Goal: Use online tool/utility: Utilize a website feature to perform a specific function

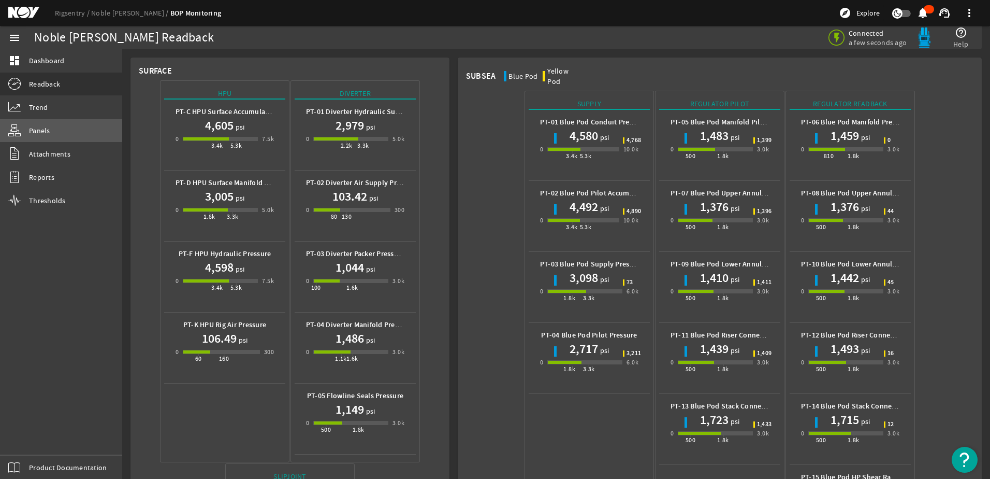
click at [50, 129] on link "Panels" at bounding box center [61, 130] width 122 height 23
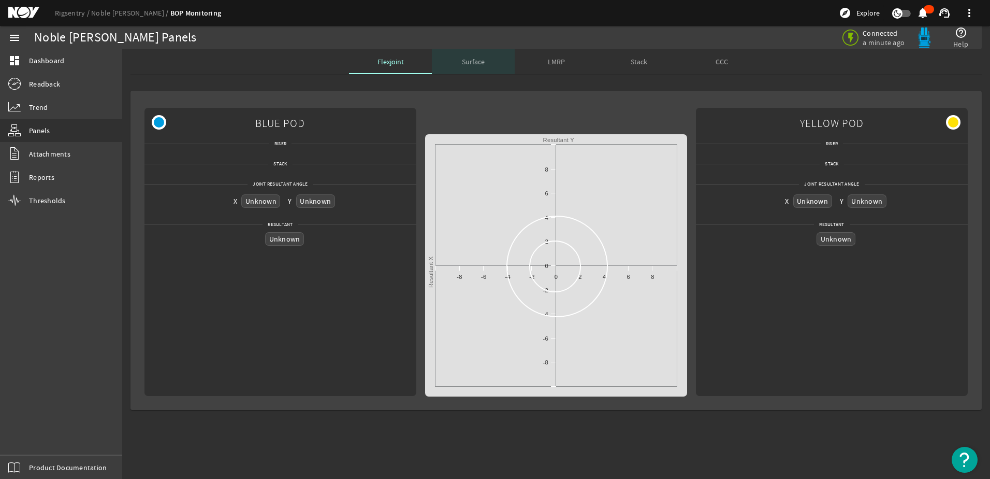
click at [479, 58] on span "Surface" at bounding box center [473, 61] width 23 height 7
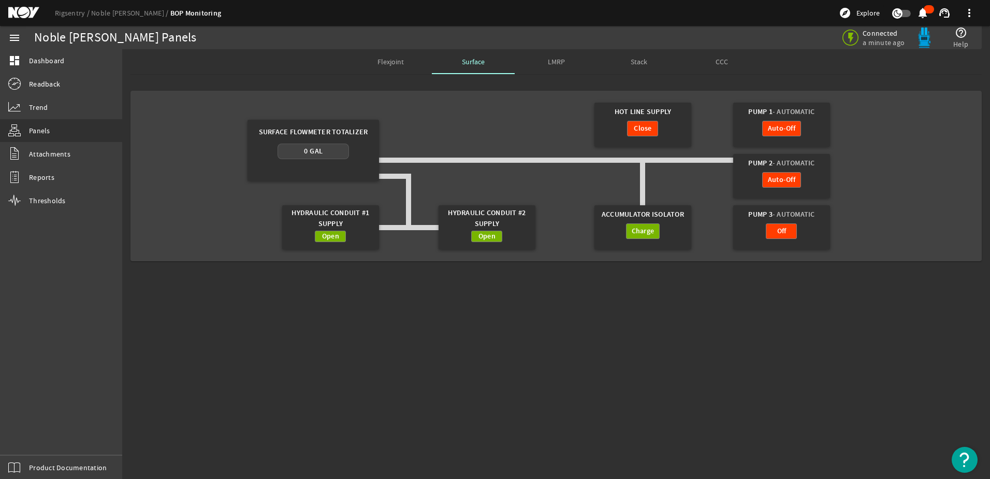
click at [549, 58] on span "LMRP" at bounding box center [556, 61] width 17 height 7
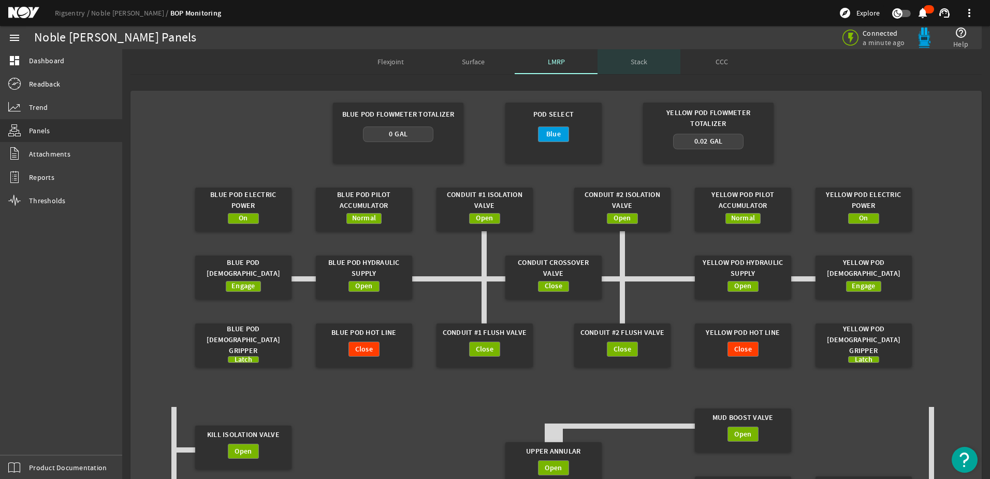
click at [651, 64] on div "Stack" at bounding box center [639, 61] width 83 height 25
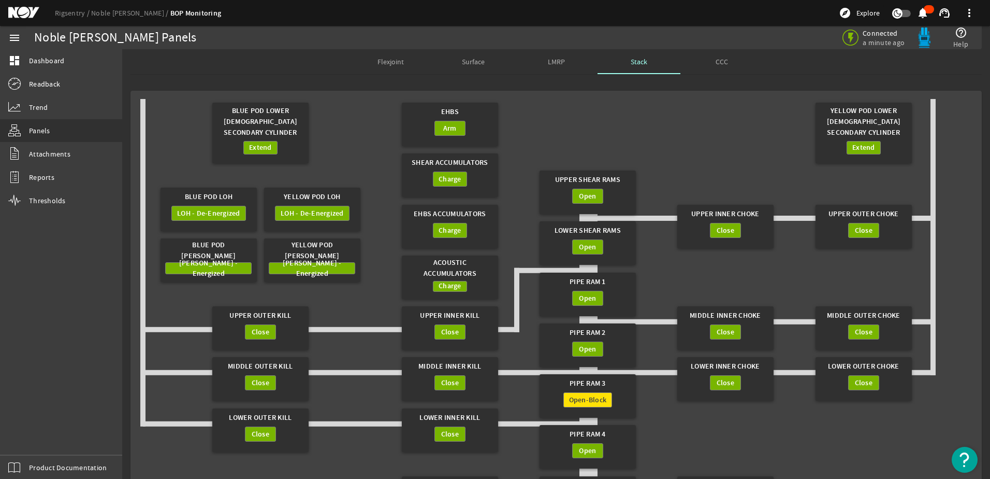
click at [479, 59] on span "Surface" at bounding box center [473, 61] width 23 height 7
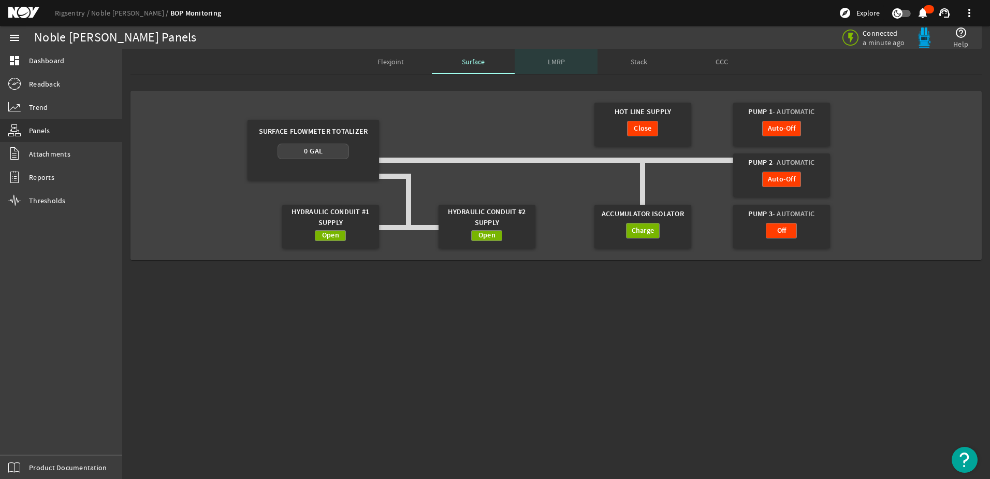
click at [552, 65] on span "LMRP" at bounding box center [556, 61] width 17 height 7
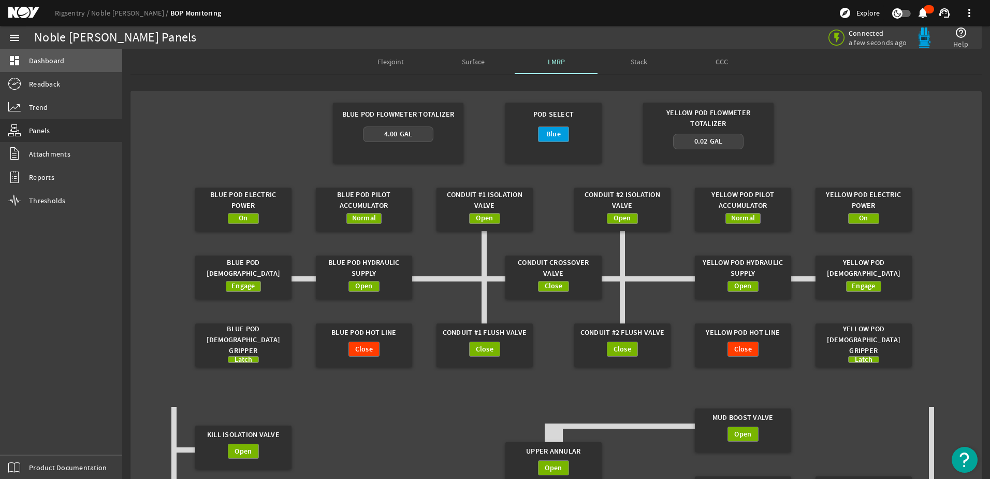
click at [47, 67] on link "dashboard Dashboard" at bounding box center [61, 60] width 122 height 23
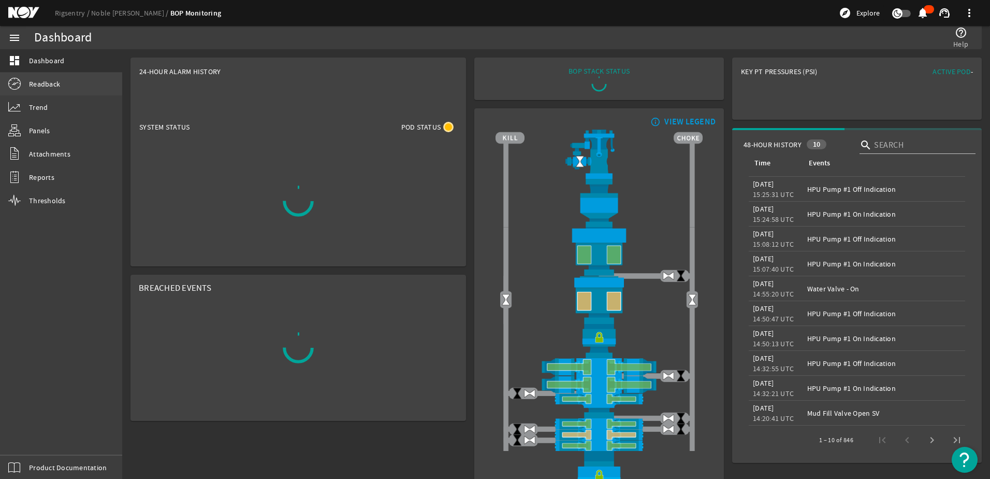
click at [53, 87] on span "Readback" at bounding box center [44, 84] width 31 height 10
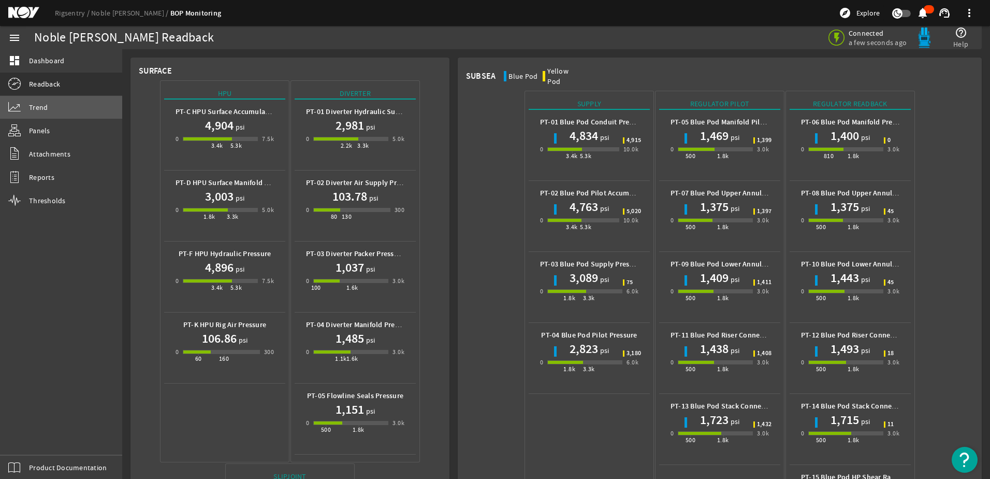
click at [62, 106] on link "Trend" at bounding box center [61, 107] width 122 height 23
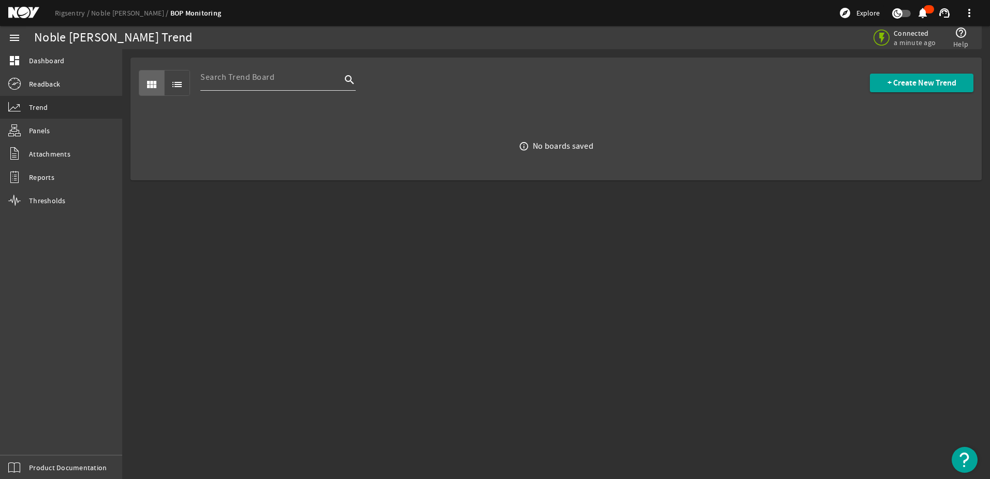
click at [314, 80] on input at bounding box center [270, 77] width 141 height 12
type input "hotline"
click at [333, 81] on mat-icon "close" at bounding box center [331, 77] width 12 height 12
click at [930, 75] on span at bounding box center [922, 82] width 104 height 25
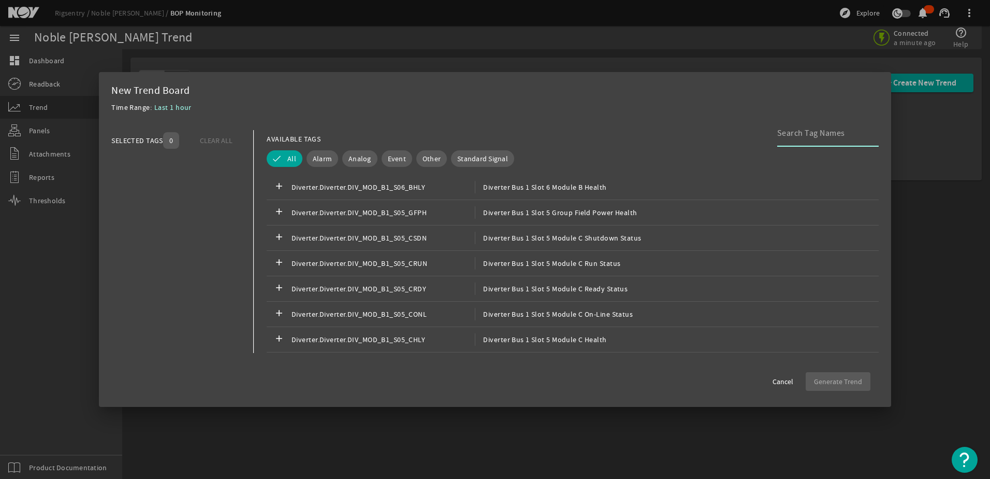
click at [824, 140] on div at bounding box center [823, 133] width 93 height 27
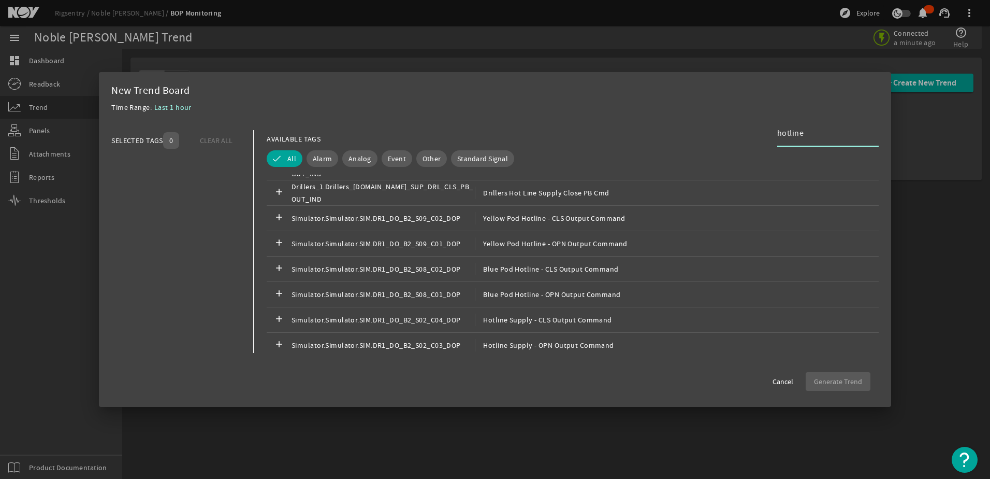
scroll to position [259, 0]
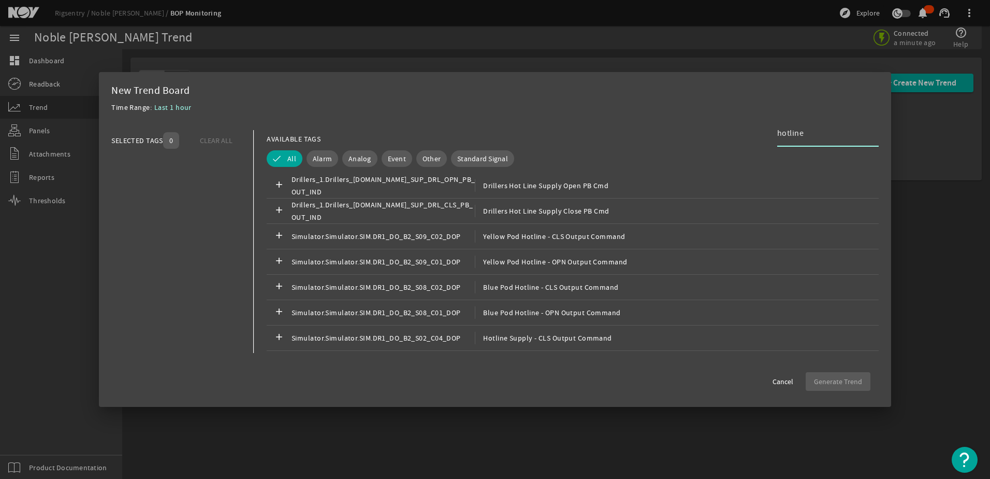
type input "hotline"
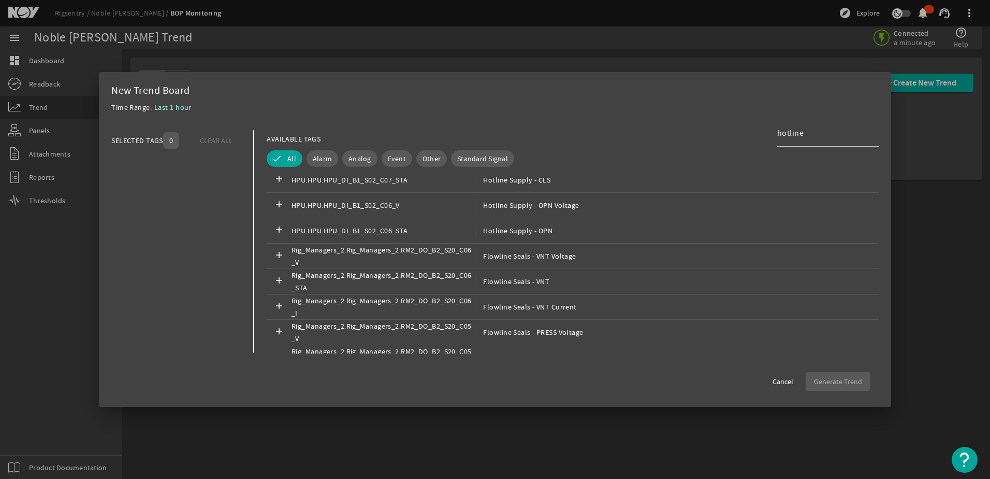
scroll to position [1212, 0]
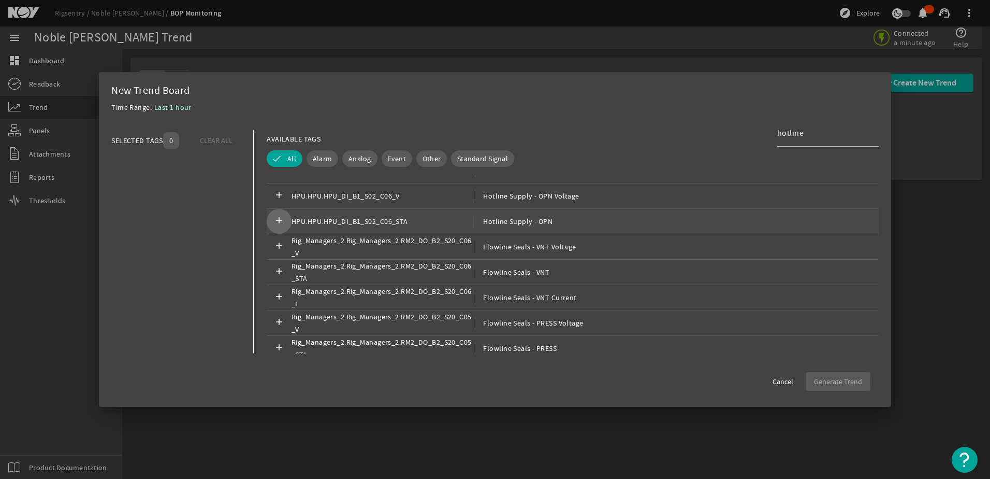
click at [280, 219] on mat-icon "add" at bounding box center [279, 221] width 12 height 12
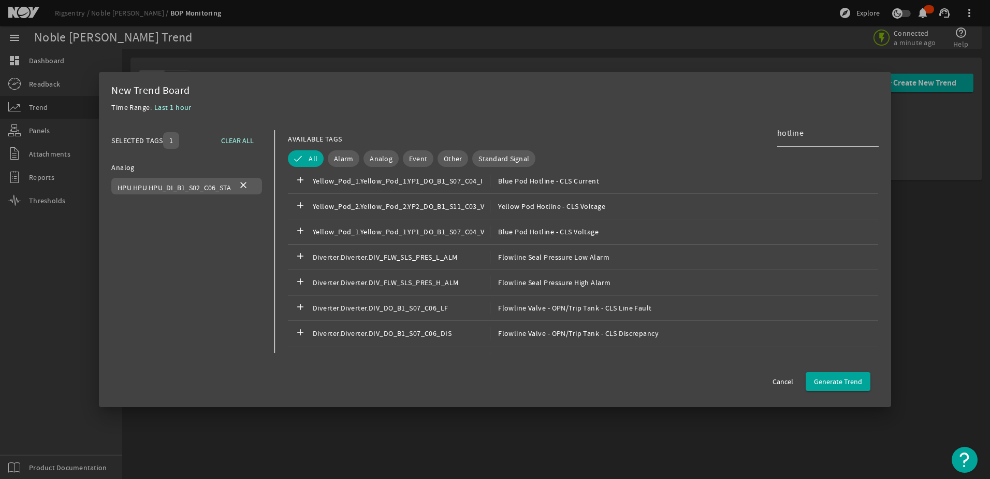
scroll to position [1523, 0]
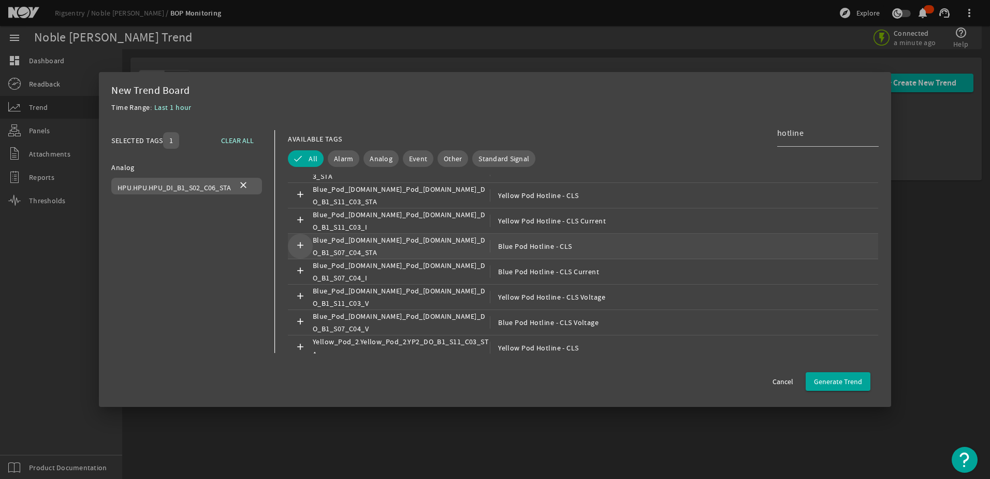
click at [301, 242] on mat-icon "add" at bounding box center [300, 246] width 12 height 12
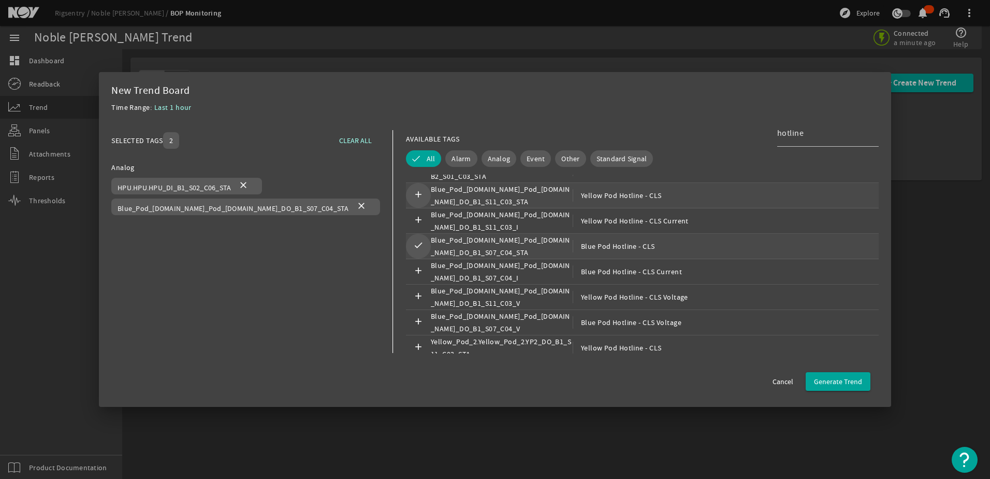
click at [412, 193] on mat-icon "add" at bounding box center [418, 195] width 12 height 12
click at [843, 378] on span "Generate Trend" at bounding box center [838, 381] width 48 height 10
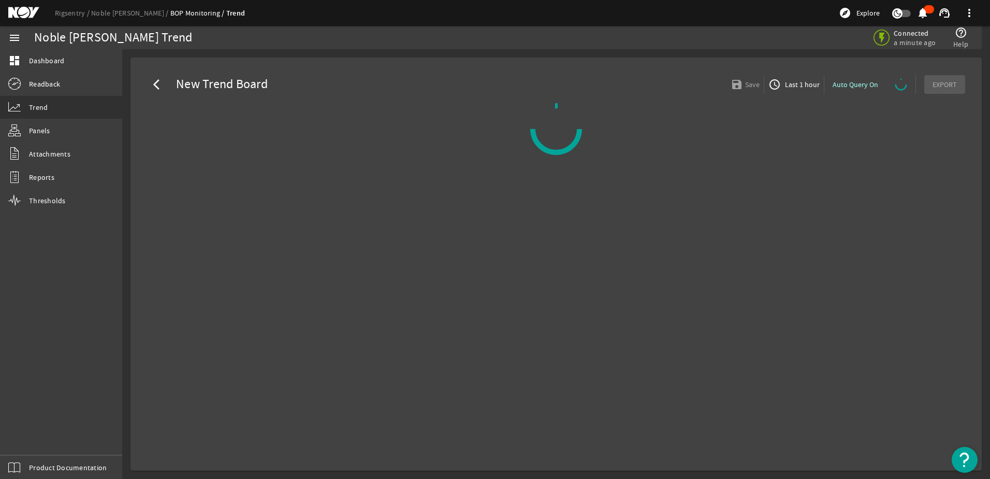
select select "ALL"
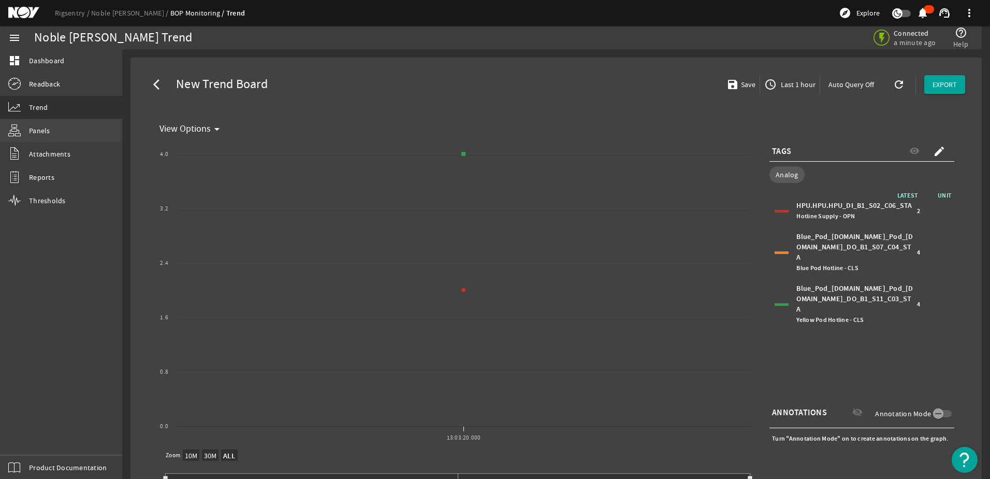
click at [50, 127] on link "Panels" at bounding box center [61, 130] width 122 height 23
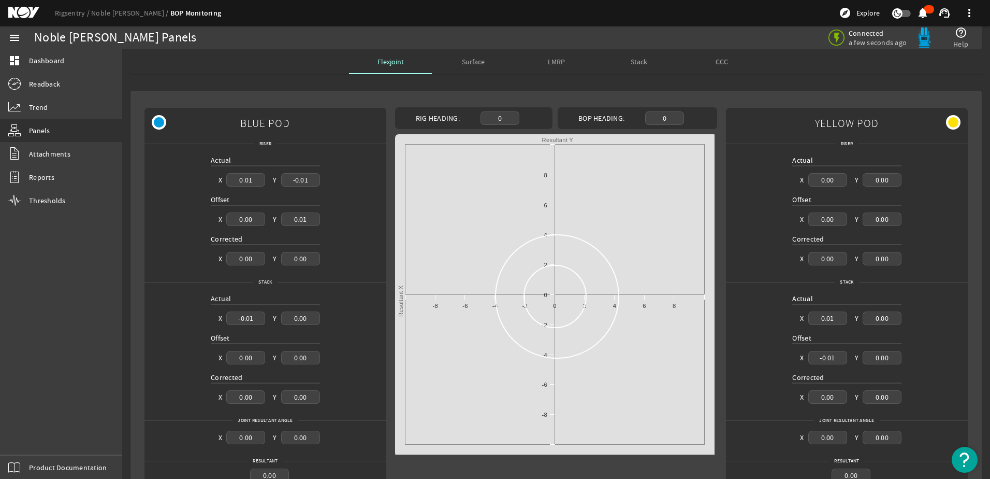
click at [457, 64] on div "Surface" at bounding box center [473, 61] width 83 height 25
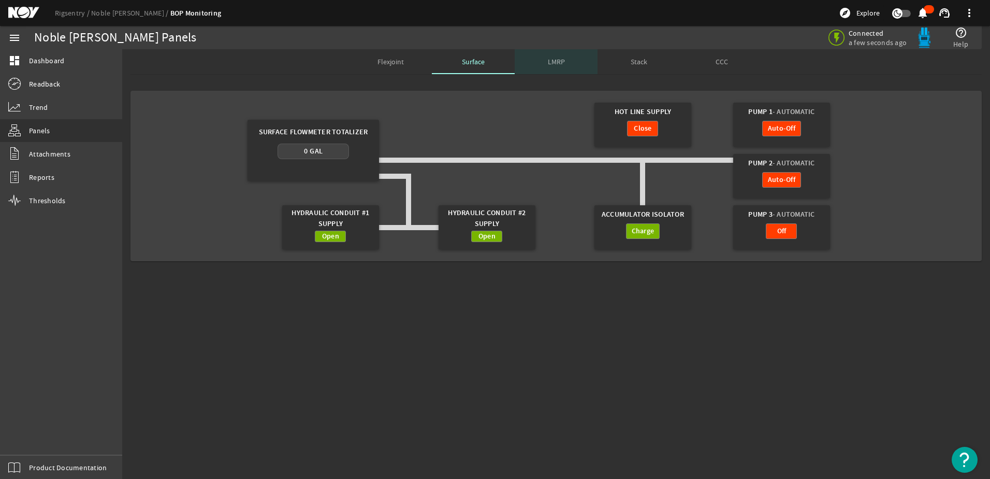
click at [571, 60] on div "LMRP" at bounding box center [556, 61] width 83 height 25
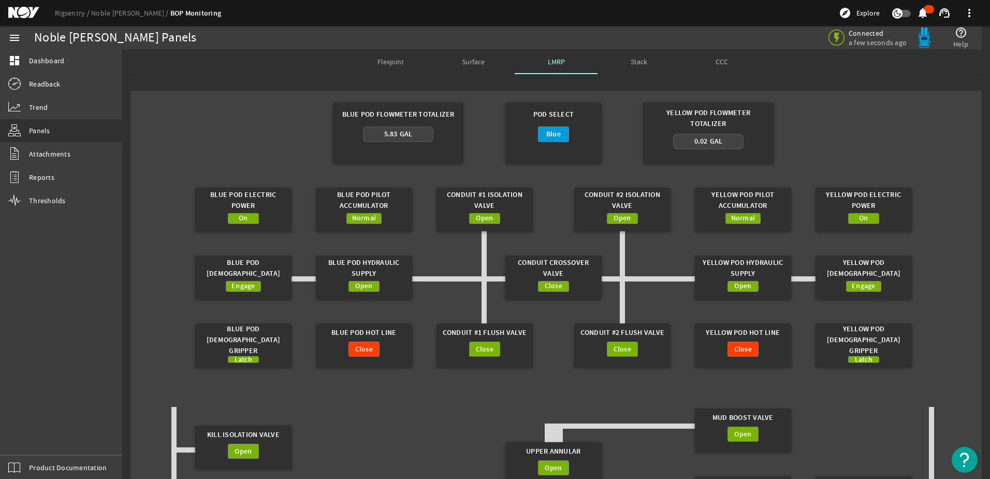
drag, startPoint x: 332, startPoint y: 333, endPoint x: 395, endPoint y: 333, distance: 63.2
click at [395, 333] on div "Blue Pod Hot Line" at bounding box center [364, 332] width 86 height 18
drag, startPoint x: 395, startPoint y: 333, endPoint x: 391, endPoint y: 346, distance: 14.7
click at [391, 346] on div "Close" at bounding box center [364, 354] width 86 height 26
click at [704, 331] on div "Yellow Pod Hot Line" at bounding box center [743, 332] width 86 height 18
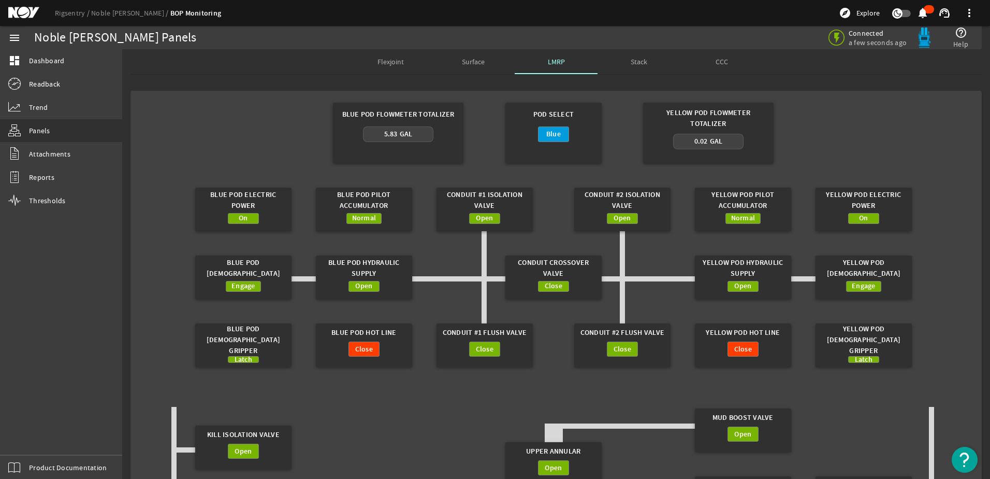
click at [468, 63] on span "Surface" at bounding box center [473, 61] width 23 height 7
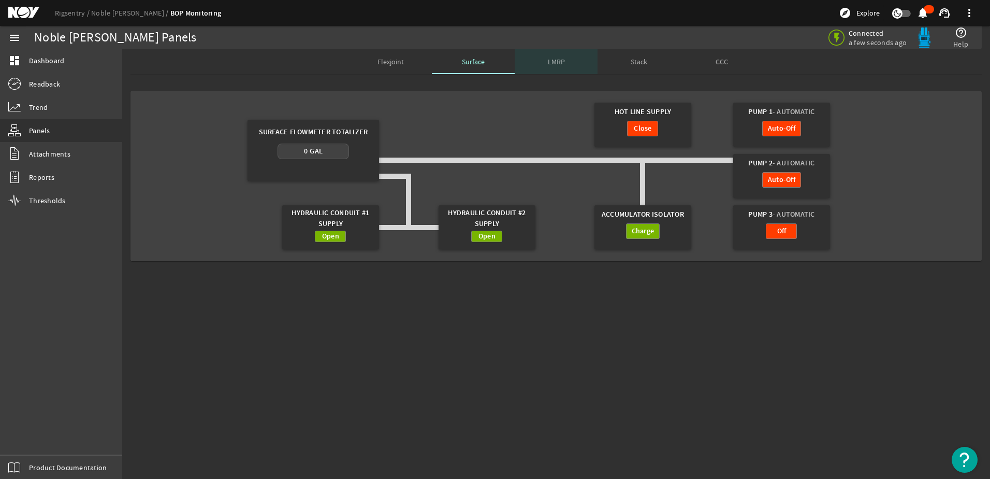
click at [542, 64] on div "LMRP" at bounding box center [556, 61] width 83 height 25
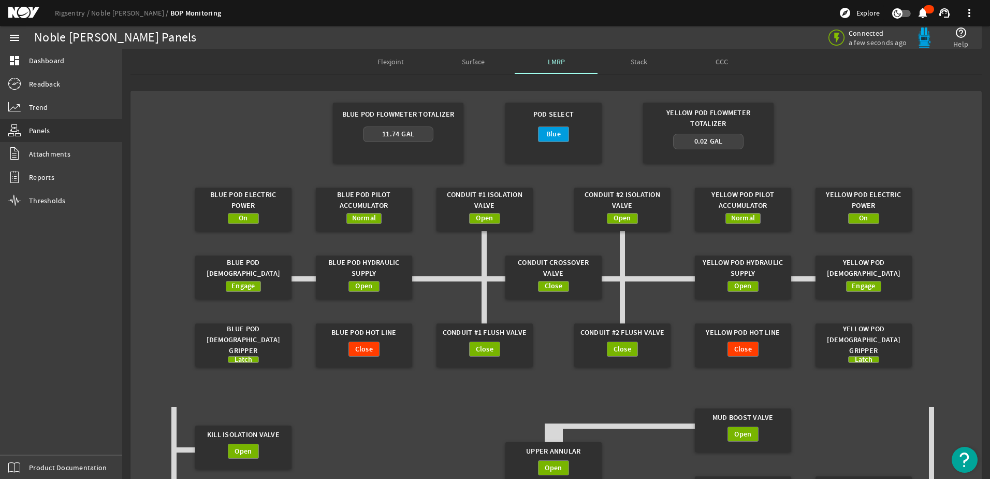
click at [469, 65] on span "Surface" at bounding box center [473, 61] width 23 height 7
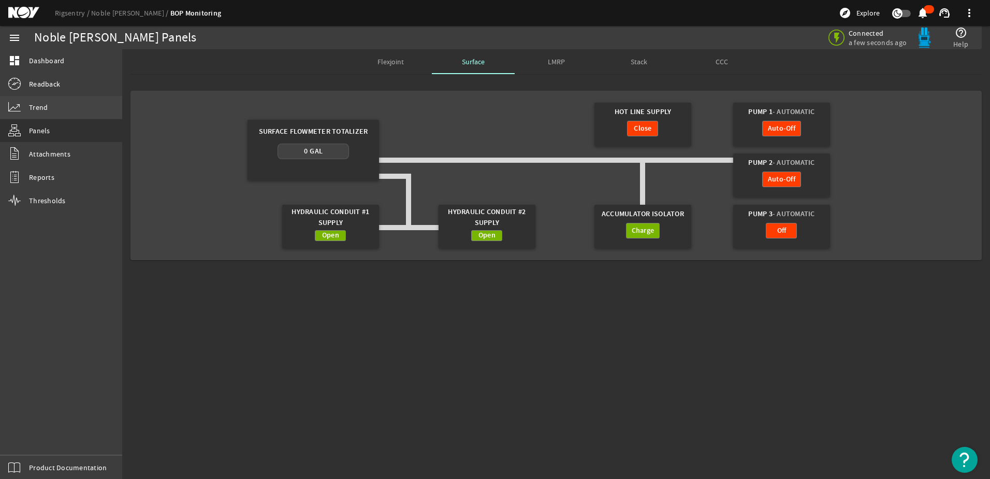
click at [52, 111] on link "Trend" at bounding box center [61, 107] width 122 height 23
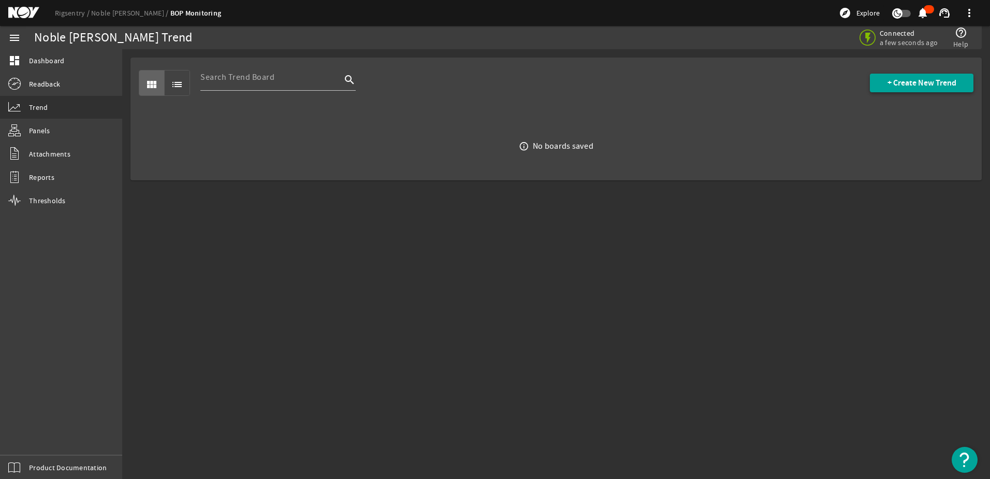
click at [902, 86] on span "+ Create New Trend" at bounding box center [922, 83] width 69 height 10
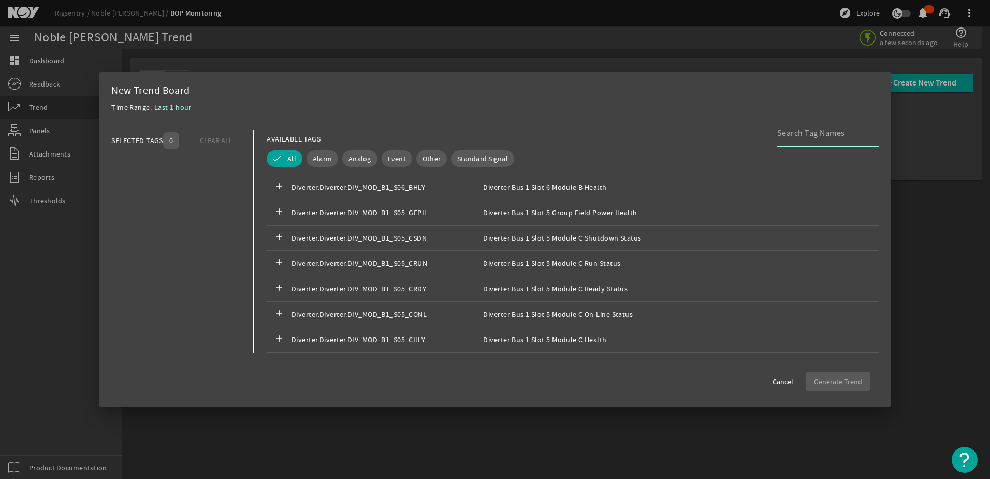
click at [784, 135] on input at bounding box center [823, 133] width 93 height 12
type input "hotline"
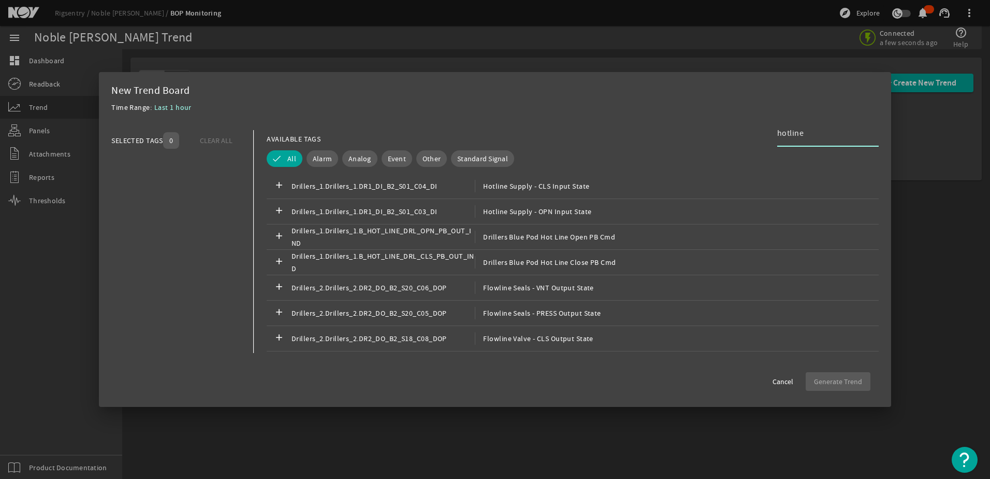
scroll to position [311, 0]
click at [366, 158] on span "Analog" at bounding box center [360, 158] width 23 height 10
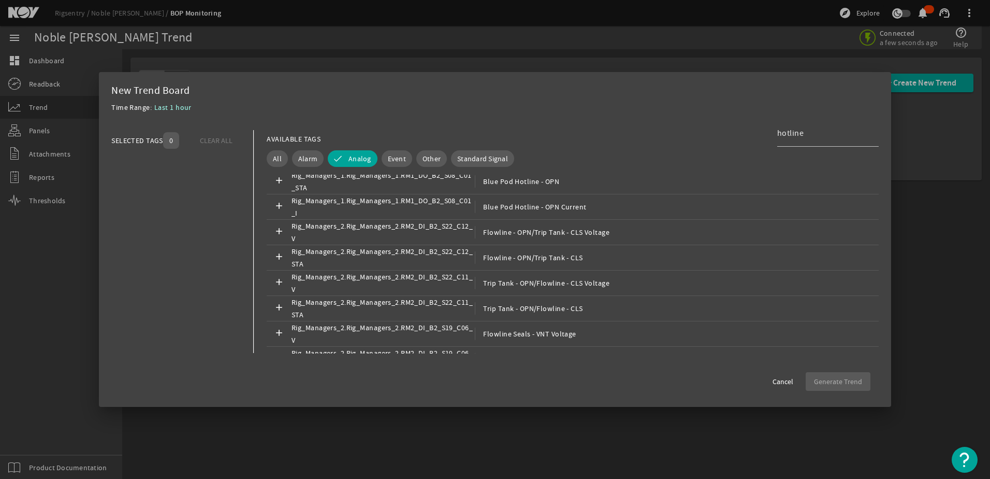
scroll to position [1212, 0]
